Goal: Information Seeking & Learning: Learn about a topic

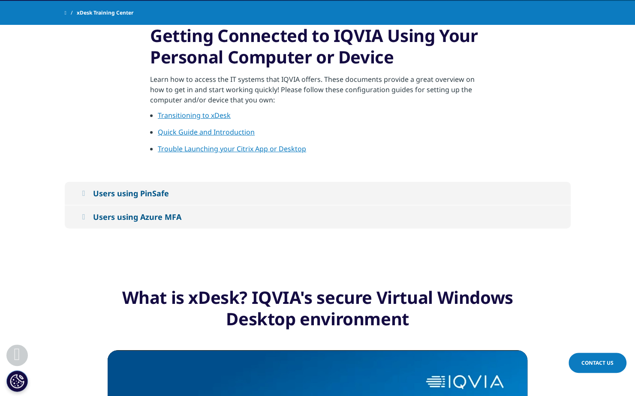
scroll to position [173, 0]
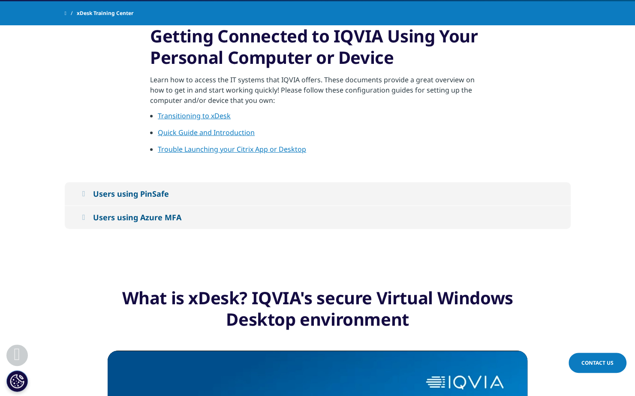
click at [156, 192] on div "Users using PinSafe" at bounding box center [131, 194] width 76 height 10
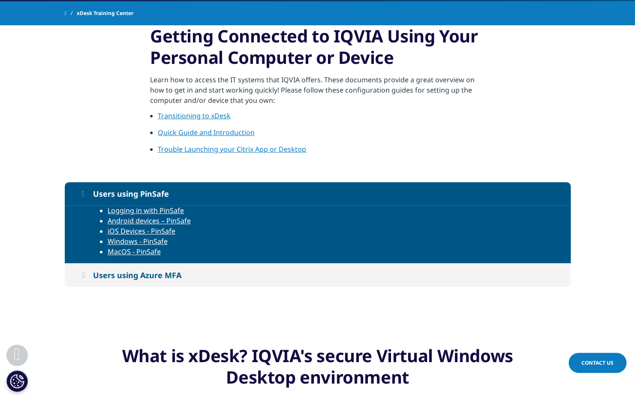
click at [96, 192] on button "Users using PinSafe" at bounding box center [318, 193] width 506 height 23
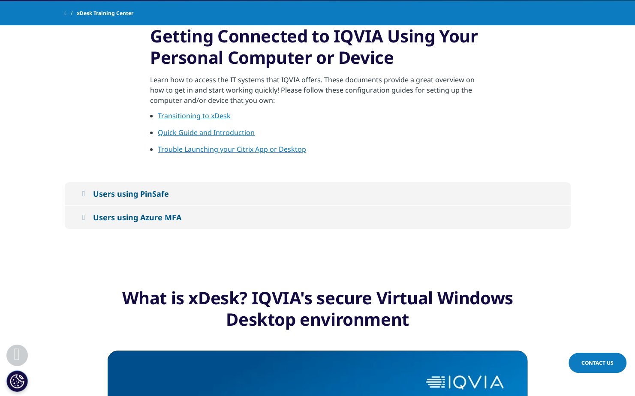
click at [109, 216] on div "Users using Azure MFA" at bounding box center [137, 217] width 88 height 10
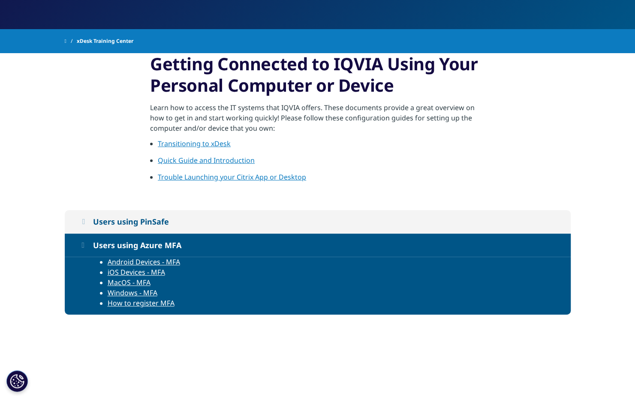
scroll to position [152, 0]
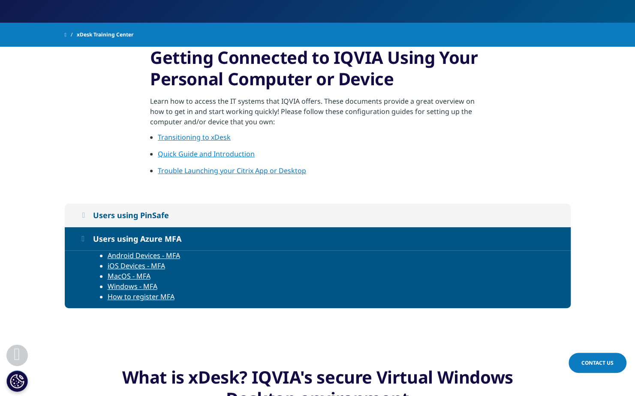
click at [127, 240] on div "Users using Azure MFA" at bounding box center [137, 239] width 88 height 10
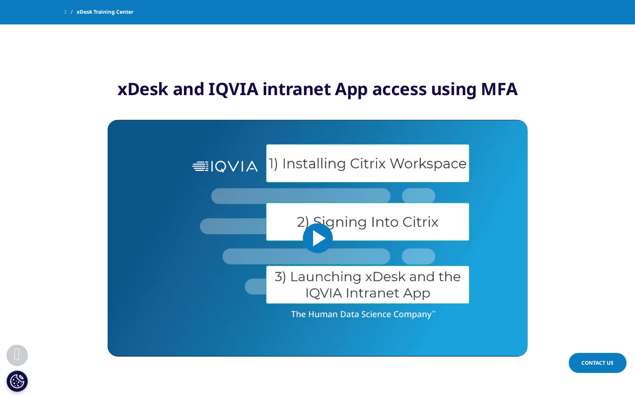
scroll to position [1108, 0]
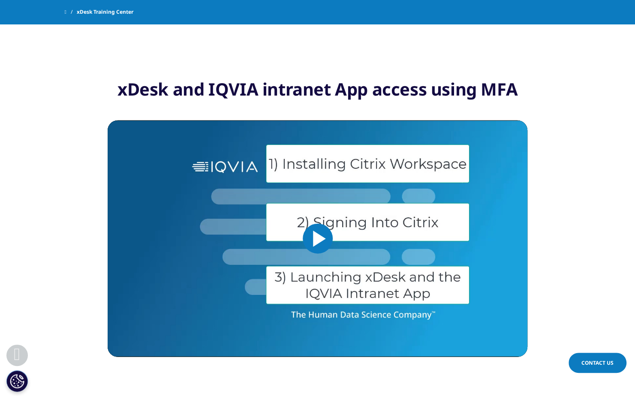
click at [318, 239] on span "Video Player" at bounding box center [318, 239] width 0 height 0
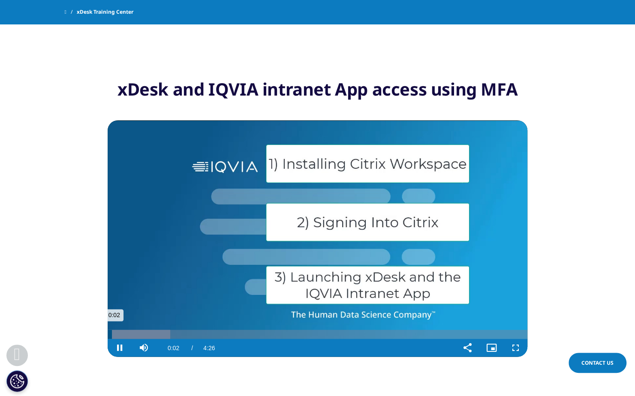
click at [167, 338] on div "Loaded : 14.95% 0:37 0:02" at bounding box center [318, 334] width 420 height 9
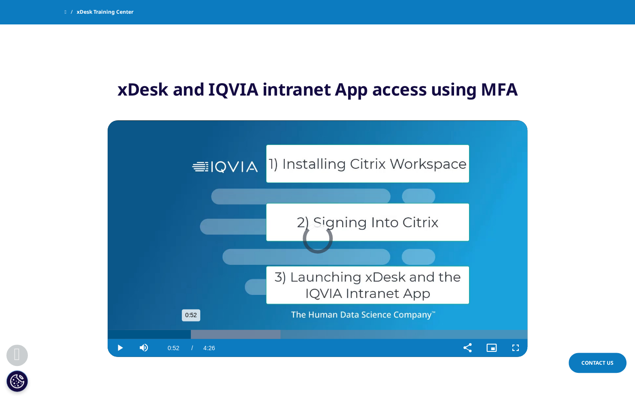
click at [191, 332] on div "Progress Bar" at bounding box center [202, 334] width 155 height 9
click at [214, 332] on div "Progress Bar" at bounding box center [212, 334] width 136 height 9
click at [200, 333] on div "1:34" at bounding box center [182, 334] width 149 height 9
click at [192, 333] on div "1:02" at bounding box center [157, 334] width 99 height 9
click at [115, 334] on div "0:57" at bounding box center [153, 334] width 90 height 9
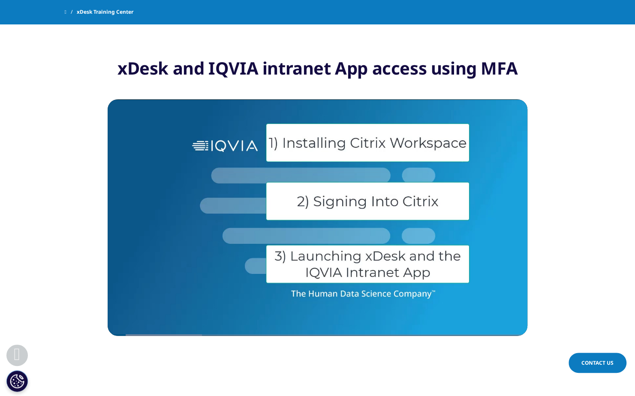
scroll to position [1129, 0]
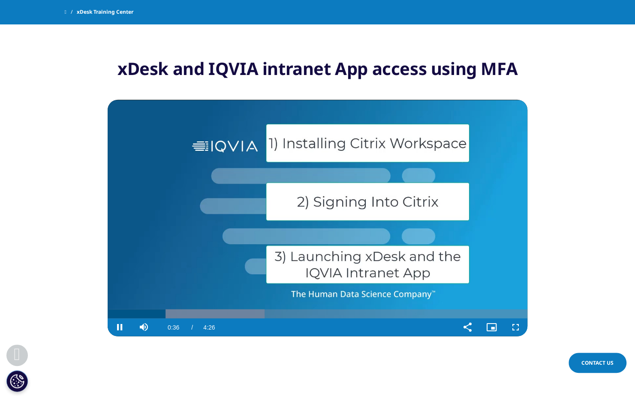
click at [187, 277] on video "Video Player" at bounding box center [318, 218] width 420 height 237
click at [191, 249] on video "Video Player" at bounding box center [318, 218] width 420 height 237
click at [243, 313] on div "Progress Bar" at bounding box center [202, 313] width 155 height 9
click at [262, 313] on div "Progress Bar" at bounding box center [269, 313] width 147 height 9
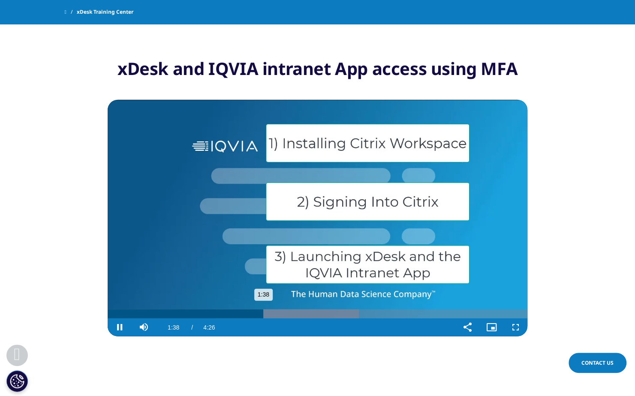
click at [283, 313] on div "Loaded : 59.86% 1:50 1:38" at bounding box center [318, 313] width 420 height 9
click at [299, 313] on div "Loaded : 59.86% 2:02 2:02" at bounding box center [318, 313] width 420 height 9
click at [309, 313] on div "Progress Bar" at bounding box center [314, 313] width 120 height 9
click at [328, 314] on div "Loaded : 71.09% 2:20 2:09" at bounding box center [318, 313] width 420 height 9
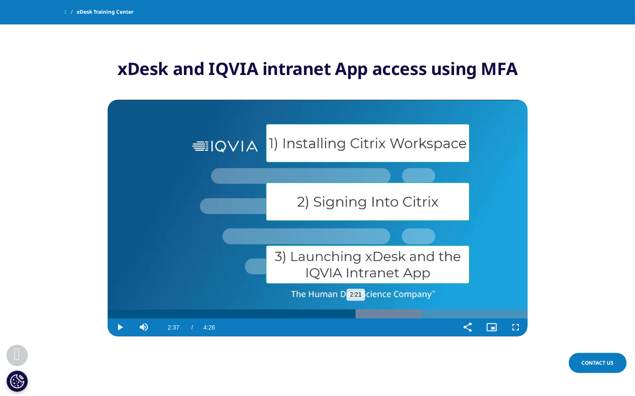
click at [355, 315] on div "Progress Bar" at bounding box center [351, 313] width 139 height 9
click at [183, 154] on video "Video Player" at bounding box center [318, 218] width 420 height 237
click at [243, 188] on video "Video Player" at bounding box center [318, 218] width 420 height 237
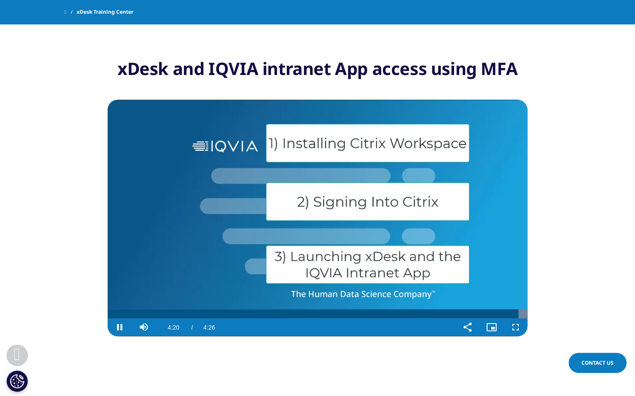
click at [184, 245] on video "Video Player" at bounding box center [318, 218] width 420 height 237
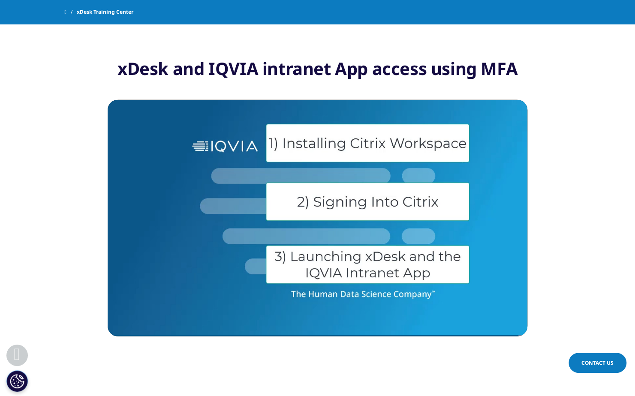
click at [580, 267] on section "xDesk and IQVIA intranet App access using MFA Video Player is loading. Play Vid…" at bounding box center [317, 198] width 635 height 354
